Goal: Task Accomplishment & Management: Use online tool/utility

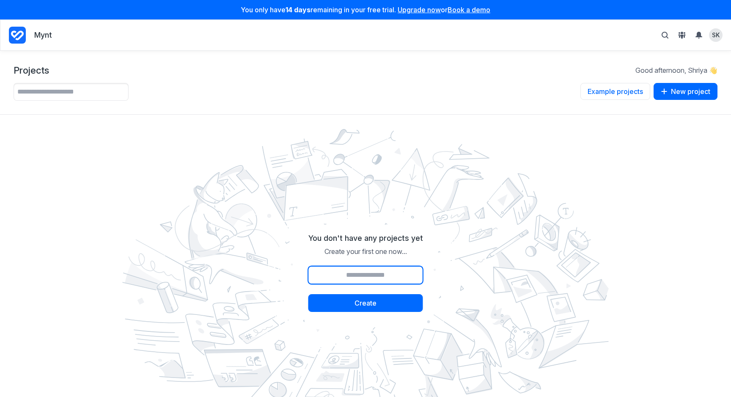
click at [390, 272] on input "Project name" at bounding box center [366, 275] width 115 height 18
type input "**********"
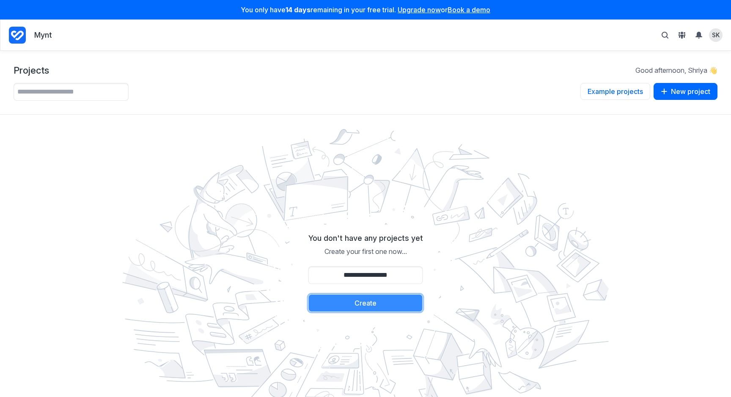
click at [354, 300] on button "Create" at bounding box center [366, 303] width 115 height 18
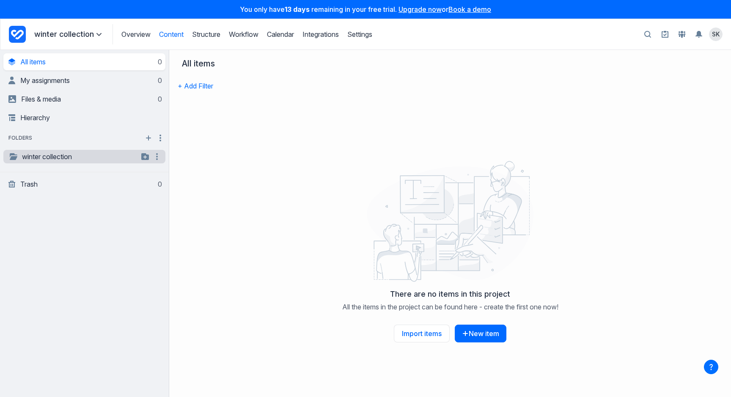
click at [61, 157] on link "winter collection" at bounding box center [73, 157] width 130 height 10
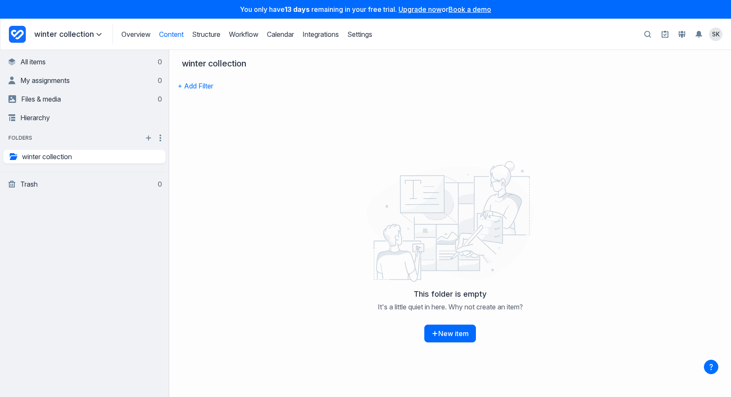
click at [439, 324] on div "This folder is empty It's a little quiet in here. Why not create an item? New i…" at bounding box center [450, 316] width 552 height 62
click at [444, 335] on button "New item" at bounding box center [451, 334] width 52 height 18
click at [83, 155] on link "winter collection" at bounding box center [73, 157] width 130 height 10
click at [41, 100] on span "Files & media" at bounding box center [41, 99] width 40 height 8
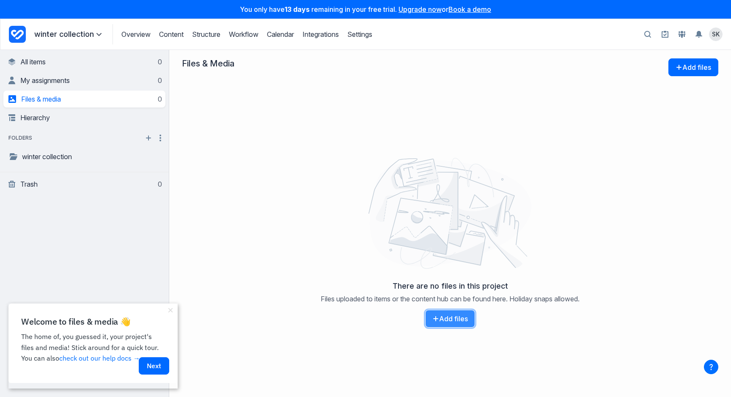
click at [437, 311] on button "Add files" at bounding box center [450, 319] width 50 height 18
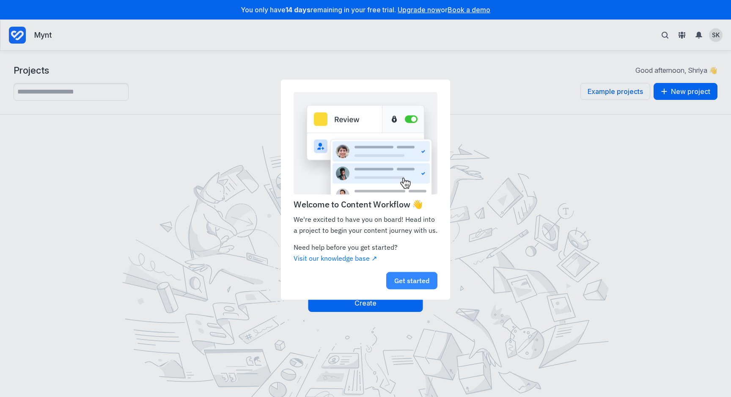
click at [398, 282] on link "Get started" at bounding box center [411, 280] width 51 height 17
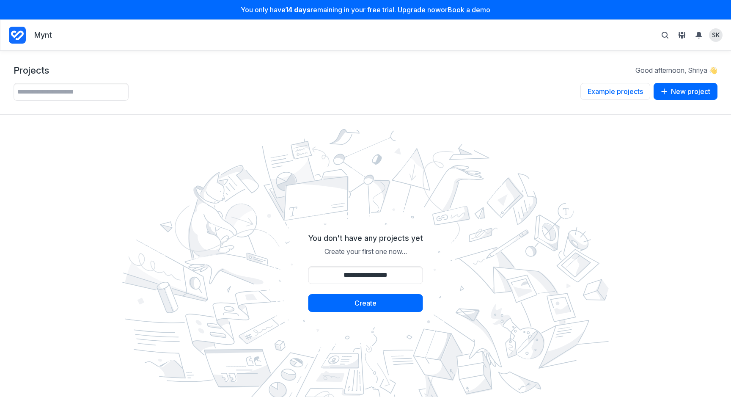
click at [44, 33] on p "Mynt" at bounding box center [43, 35] width 18 height 11
click at [15, 38] on icon "Project Dashboard" at bounding box center [17, 35] width 17 height 17
click at [624, 95] on button "Example projects" at bounding box center [616, 91] width 70 height 17
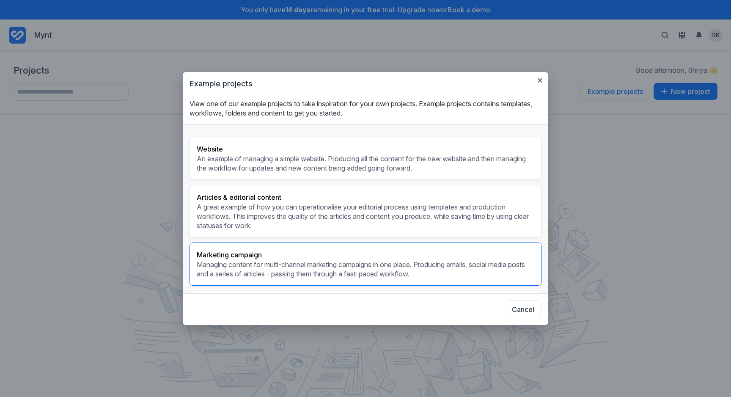
click at [454, 269] on p "Managing content for multi-channel marketing campaigns in one place. Producing …" at bounding box center [366, 269] width 338 height 19
click at [447, 252] on h3 "Marketing campaign" at bounding box center [366, 255] width 338 height 10
click at [457, 271] on p "Managing content for multi-channel marketing campaigns in one place. Producing …" at bounding box center [366, 269] width 338 height 19
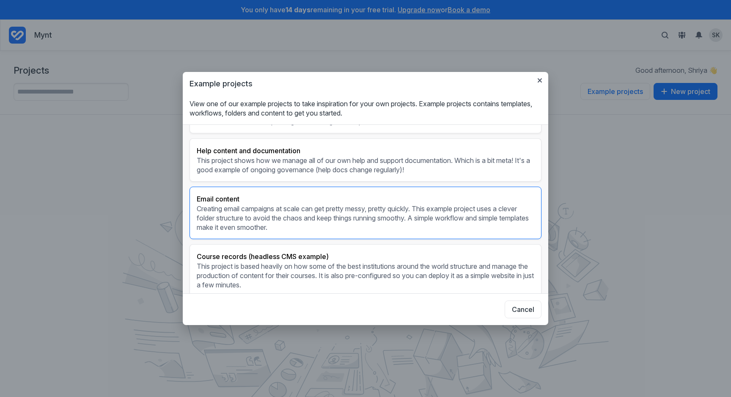
scroll to position [142, 0]
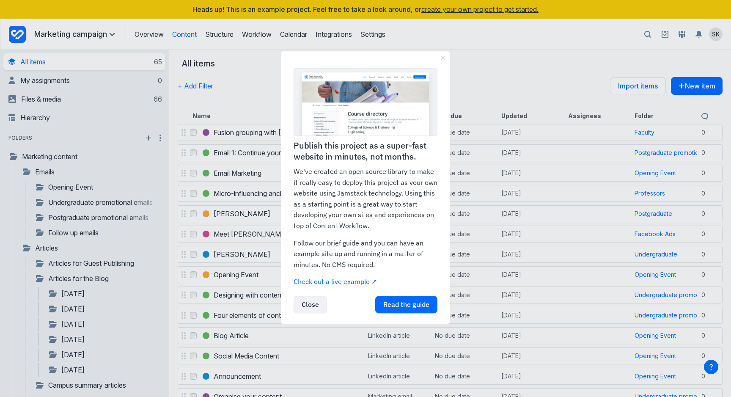
click at [316, 309] on link "Close" at bounding box center [310, 304] width 33 height 17
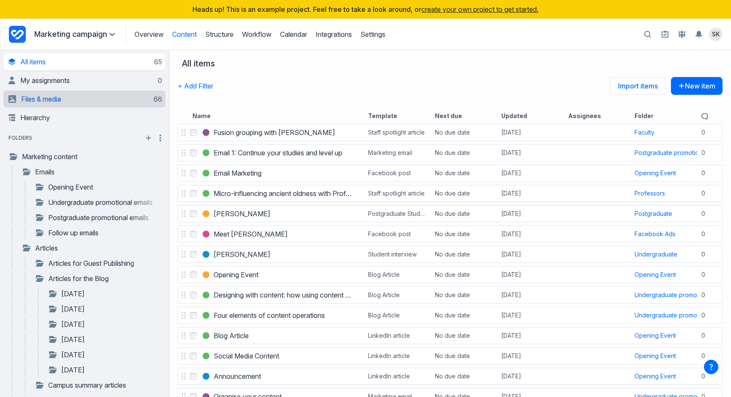
click at [59, 101] on span "Files & media" at bounding box center [41, 99] width 40 height 8
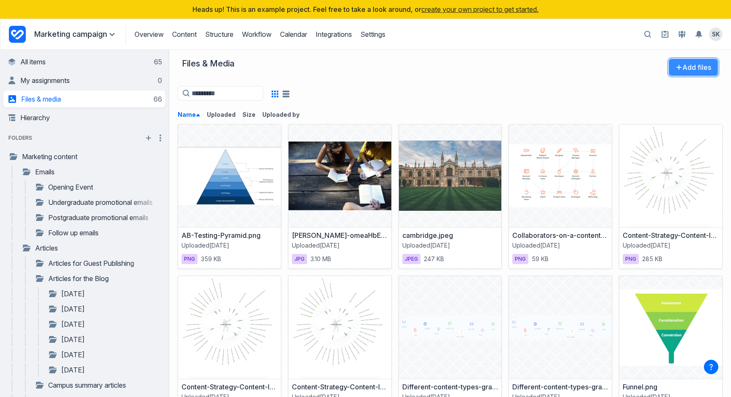
click at [694, 73] on button "Add files" at bounding box center [694, 67] width 50 height 18
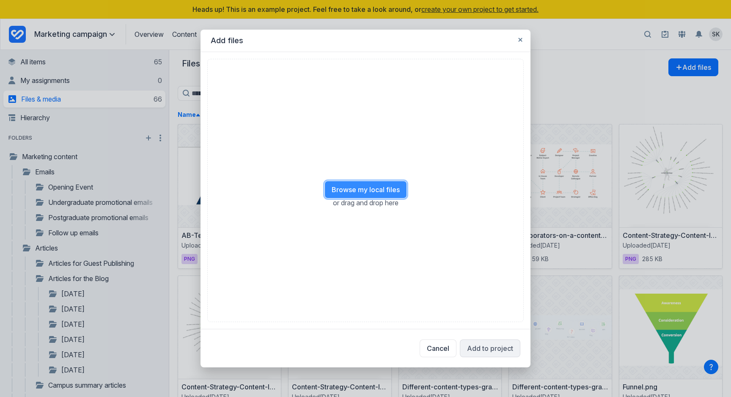
click at [374, 195] on button "Browse my local files" at bounding box center [366, 190] width 83 height 18
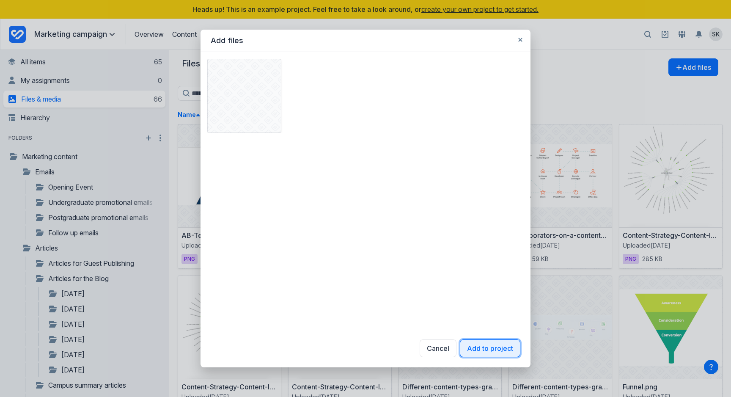
click at [476, 348] on button "Add to project" at bounding box center [490, 349] width 61 height 18
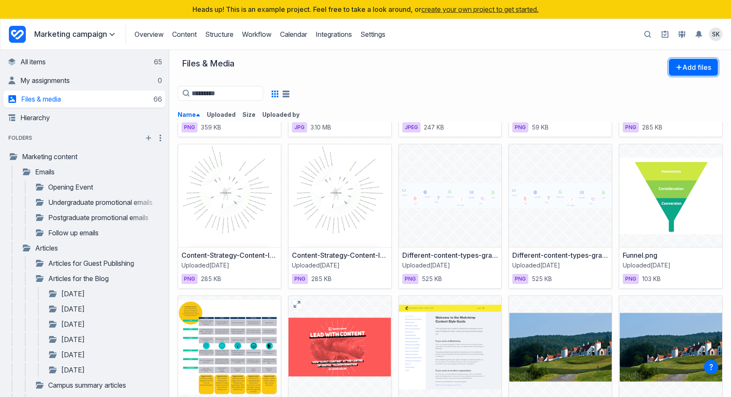
scroll to position [131, 0]
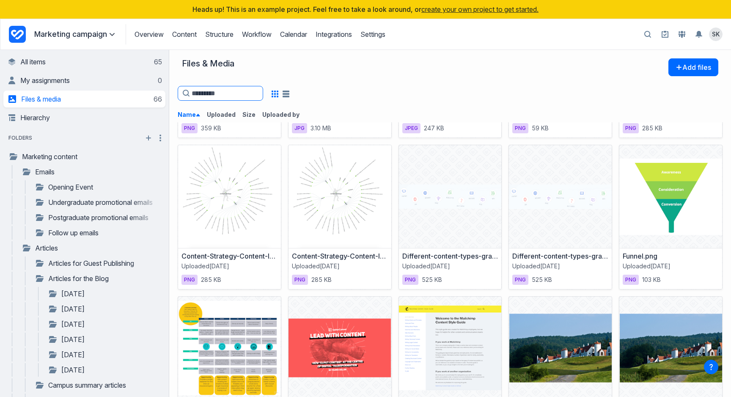
click at [235, 99] on input at bounding box center [221, 93] width 86 height 15
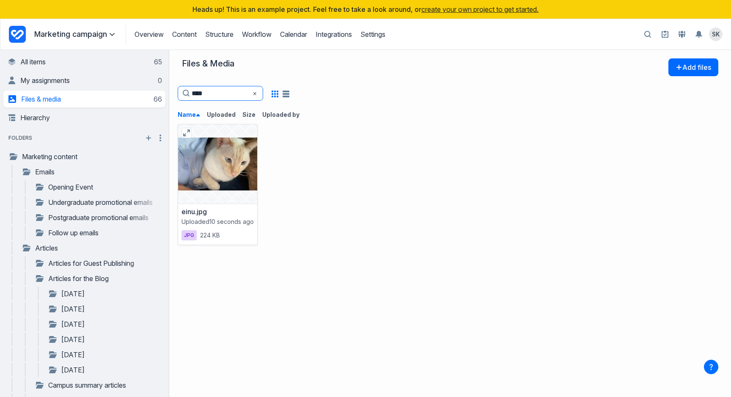
type input "****"
click at [226, 174] on div at bounding box center [217, 163] width 79 height 79
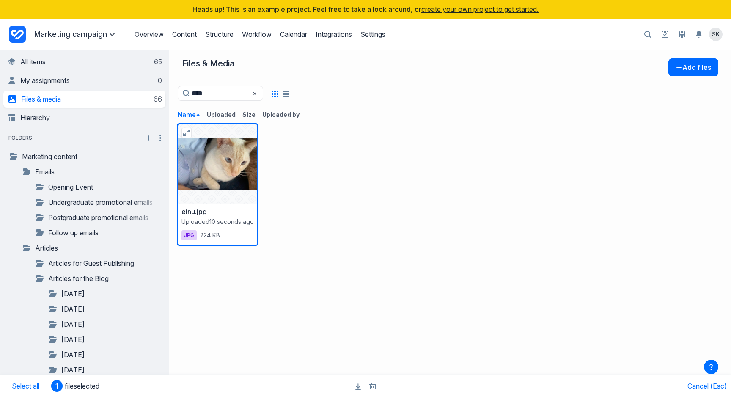
click at [226, 173] on div at bounding box center [217, 163] width 79 height 79
click at [225, 190] on div at bounding box center [217, 163] width 79 height 79
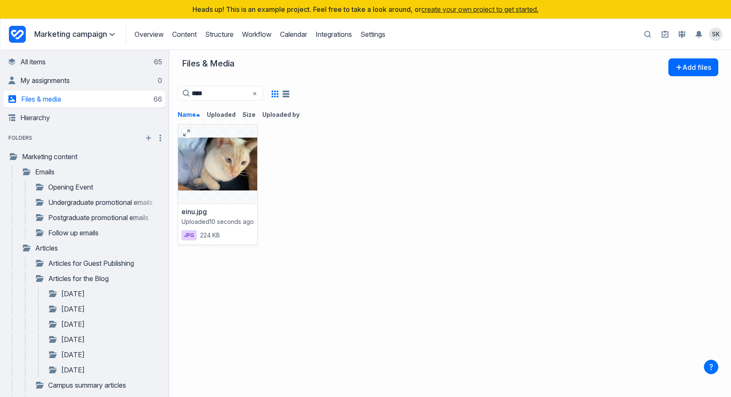
click at [225, 190] on div at bounding box center [217, 163] width 79 height 79
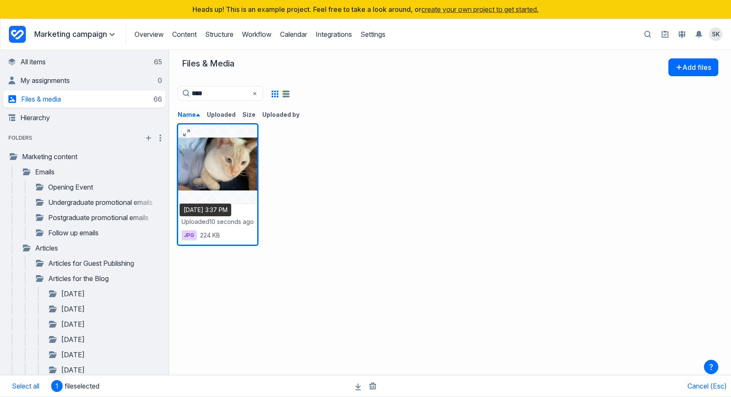
click at [247, 218] on span "Uploaded 10 seconds ago" at bounding box center [218, 222] width 72 height 8
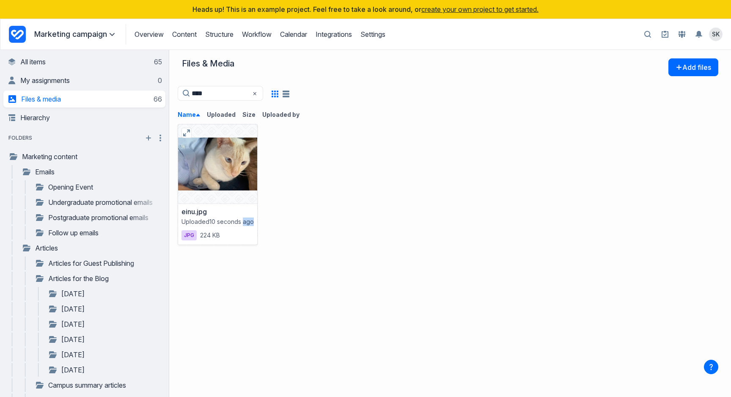
click at [247, 218] on span "Uploaded 10 seconds ago" at bounding box center [218, 222] width 72 height 8
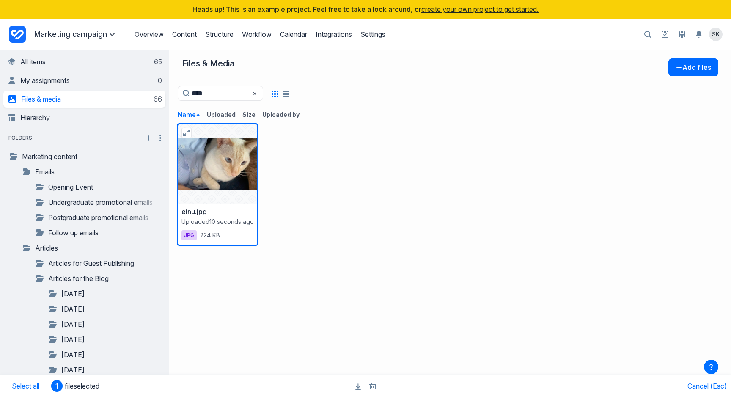
click at [215, 142] on div at bounding box center [217, 163] width 79 height 79
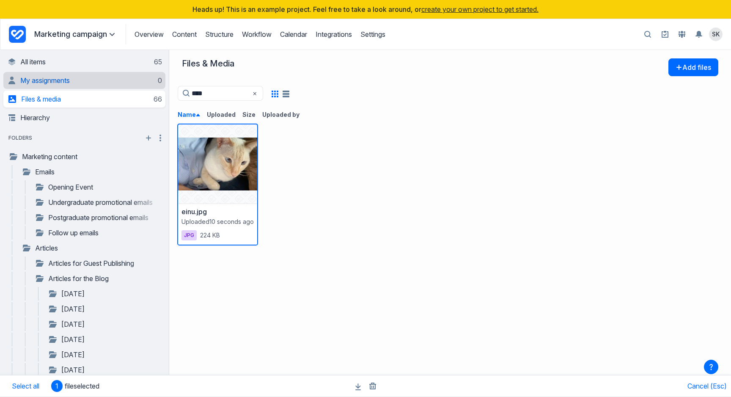
click at [118, 81] on link "My assignments 0" at bounding box center [85, 80] width 154 height 17
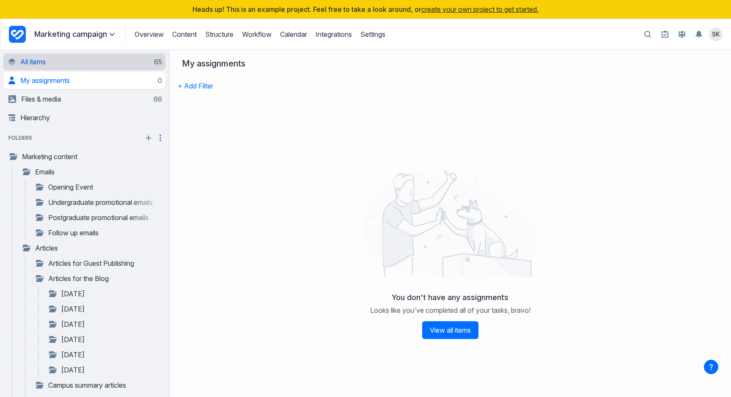
click at [113, 61] on link "All items 65" at bounding box center [85, 61] width 154 height 17
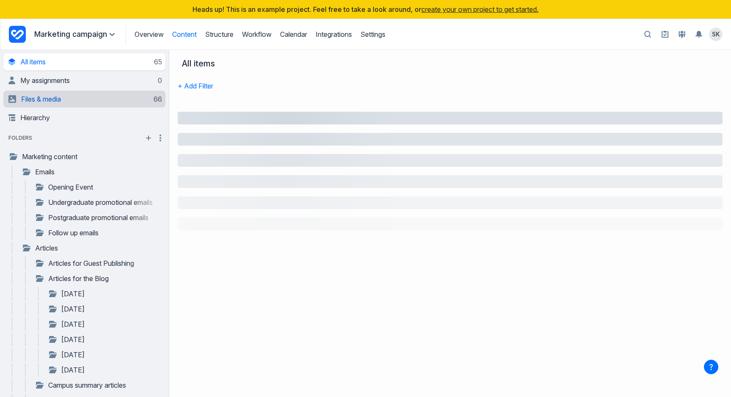
click at [121, 102] on link "Files & media 66" at bounding box center [85, 99] width 154 height 17
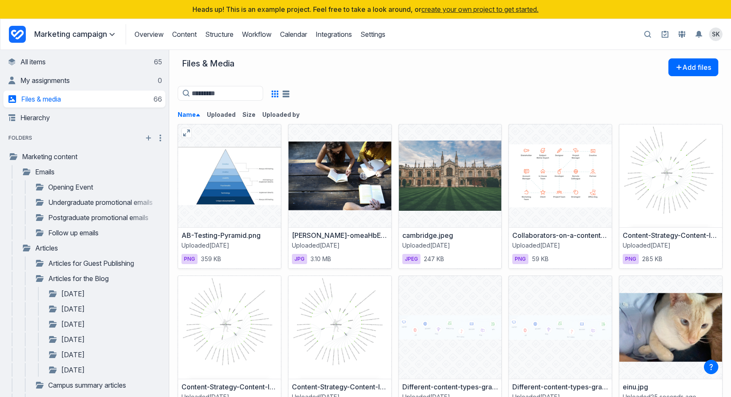
click at [242, 164] on div at bounding box center [229, 175] width 103 height 103
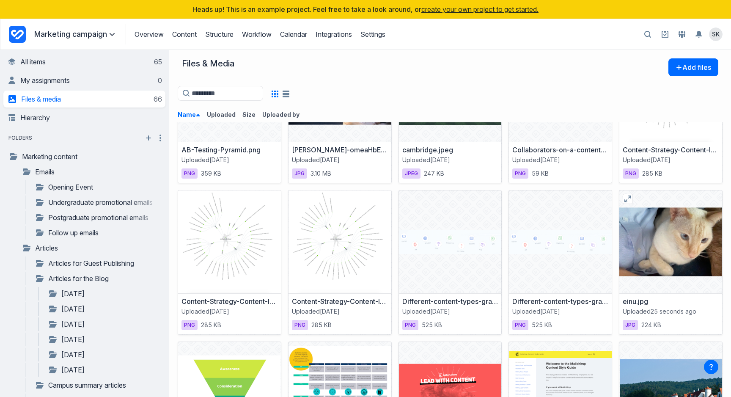
scroll to position [90, 0]
